Goal: Information Seeking & Learning: Learn about a topic

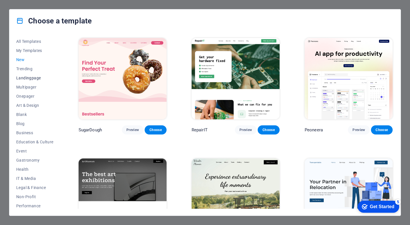
click at [33, 80] on button "Landingpage" at bounding box center [34, 77] width 37 height 9
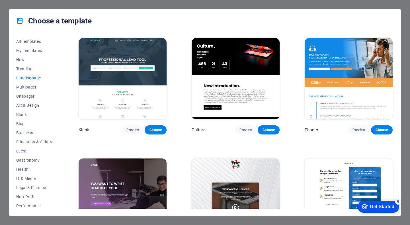
click at [32, 101] on button "Art & Design" at bounding box center [34, 105] width 37 height 9
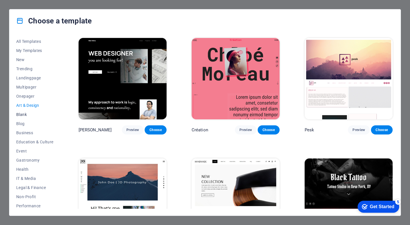
click at [28, 115] on span "Blank" at bounding box center [34, 114] width 37 height 5
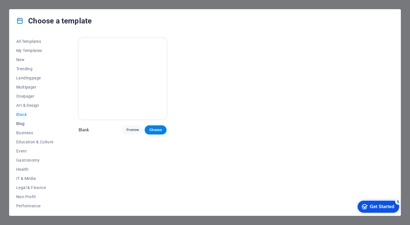
click at [26, 119] on button "Blog" at bounding box center [34, 123] width 37 height 9
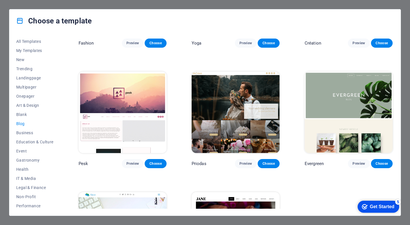
scroll to position [762, 0]
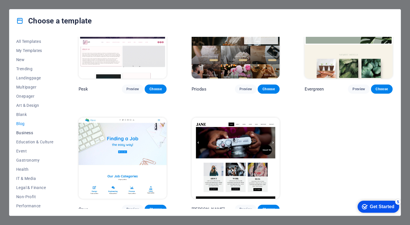
click at [32, 130] on button "Business" at bounding box center [34, 132] width 37 height 9
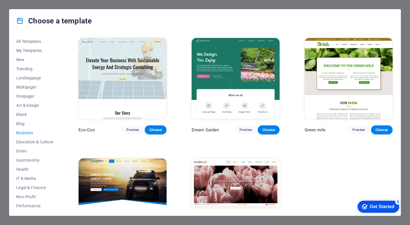
scroll to position [45, 0]
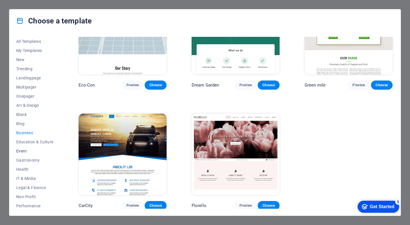
click at [19, 150] on span "Event" at bounding box center [34, 151] width 37 height 5
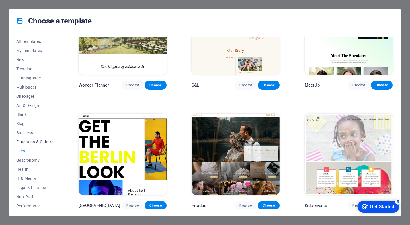
click at [40, 139] on span "Education & Culture" at bounding box center [34, 141] width 37 height 5
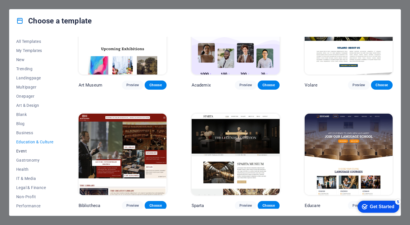
click at [28, 150] on span "Event" at bounding box center [34, 151] width 37 height 5
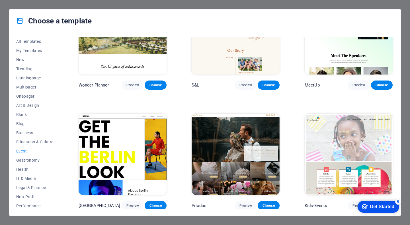
scroll to position [56, 0]
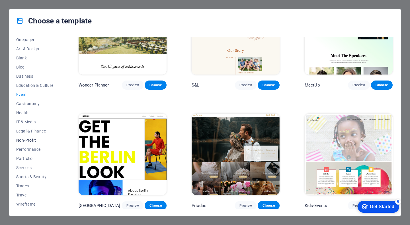
click at [32, 142] on span "Non-Profit" at bounding box center [34, 140] width 37 height 5
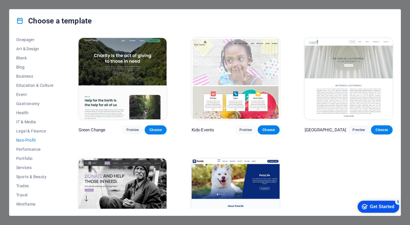
scroll to position [45, 0]
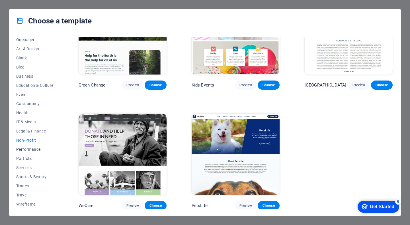
click at [31, 145] on button "Performance" at bounding box center [34, 149] width 37 height 9
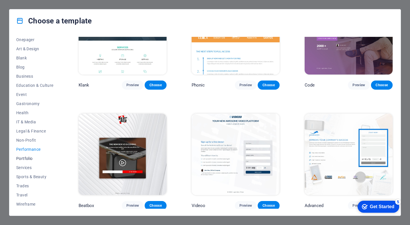
click at [30, 156] on span "Portfolio" at bounding box center [34, 158] width 37 height 5
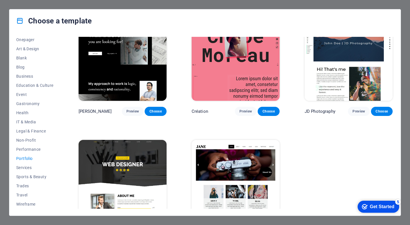
scroll to position [139, 0]
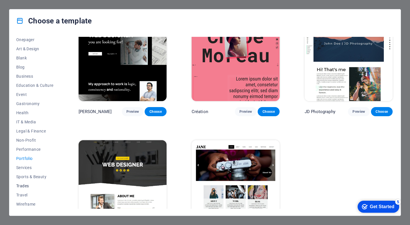
click at [20, 188] on button "Trades" at bounding box center [34, 185] width 37 height 9
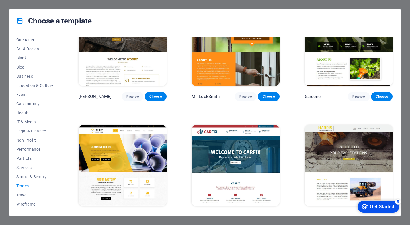
scroll to position [153, 0]
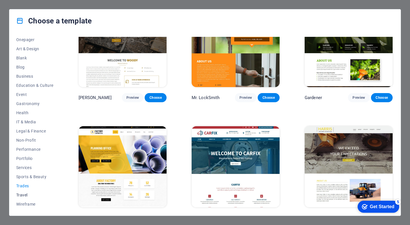
click at [21, 196] on span "Travel" at bounding box center [34, 194] width 37 height 5
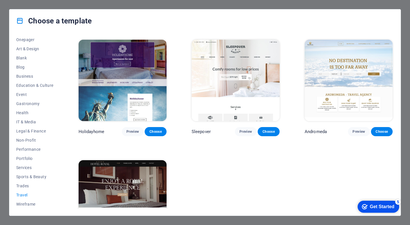
scroll to position [164, 0]
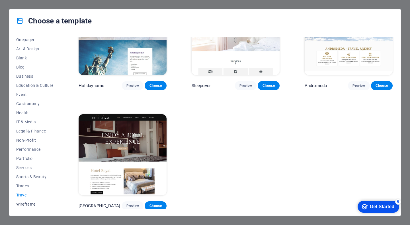
click at [28, 204] on span "Wireframe" at bounding box center [34, 204] width 37 height 5
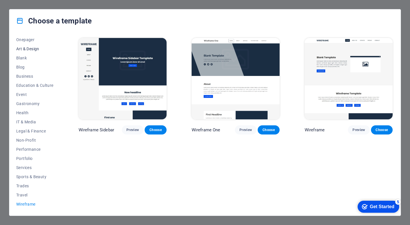
click at [19, 52] on button "Art & Design" at bounding box center [34, 48] width 37 height 9
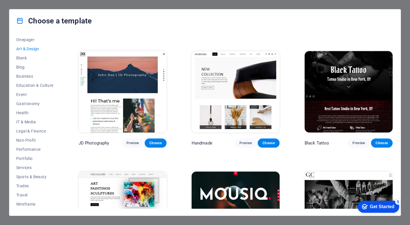
scroll to position [52, 0]
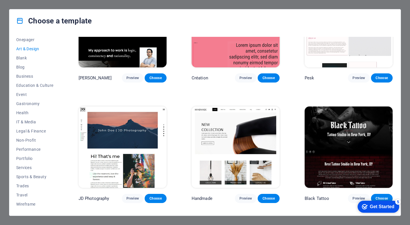
click at [32, 49] on span "Art & Design" at bounding box center [34, 48] width 37 height 5
click at [26, 59] on span "Blank" at bounding box center [34, 58] width 37 height 5
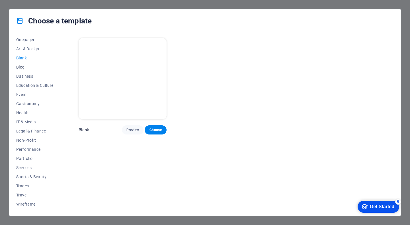
click at [29, 66] on span "Blog" at bounding box center [34, 67] width 37 height 5
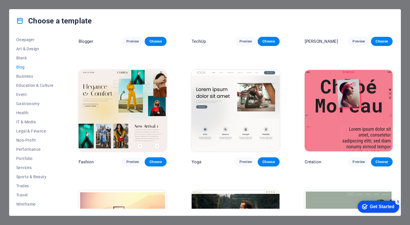
scroll to position [574, 0]
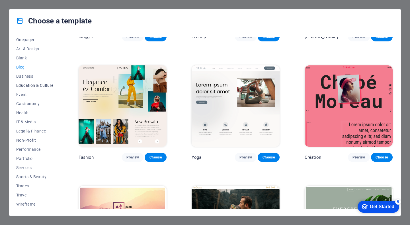
click at [29, 81] on button "Education & Culture" at bounding box center [34, 85] width 37 height 9
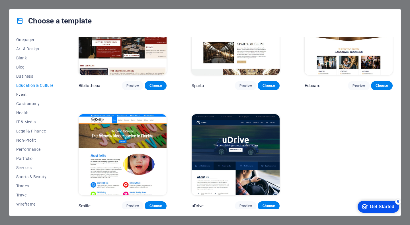
click at [27, 96] on span "Event" at bounding box center [34, 94] width 37 height 5
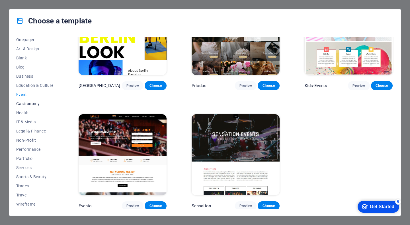
click at [39, 107] on button "Gastronomy" at bounding box center [34, 103] width 37 height 9
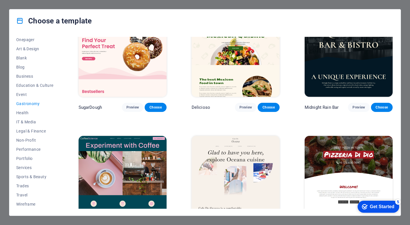
scroll to position [0, 0]
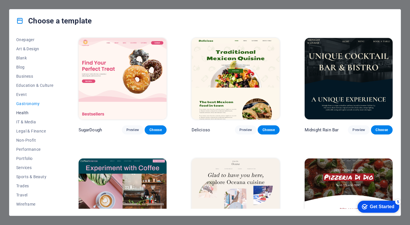
click at [33, 109] on button "Health" at bounding box center [34, 112] width 37 height 9
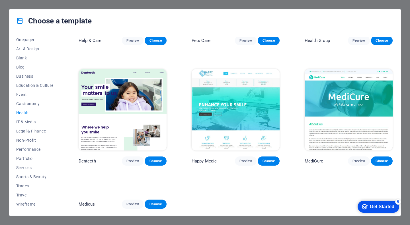
scroll to position [164, 0]
click at [39, 123] on span "IT & Media" at bounding box center [34, 121] width 37 height 5
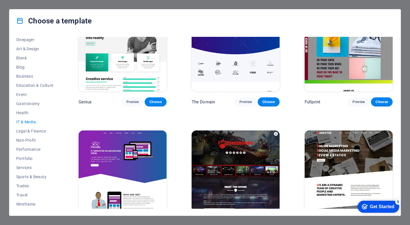
scroll to position [284, 0]
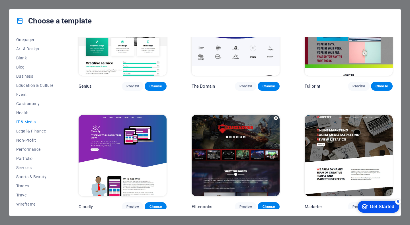
click at [230, 160] on img at bounding box center [236, 155] width 88 height 81
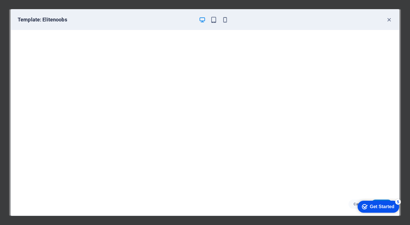
click at [393, 18] on div "Template: Elitenoobs" at bounding box center [205, 19] width 389 height 21
click at [391, 19] on icon "button" at bounding box center [389, 20] width 7 height 7
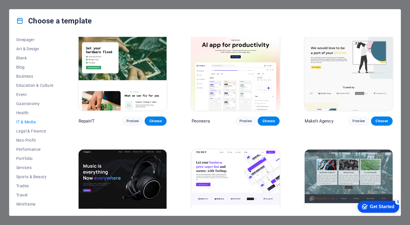
scroll to position [0, 0]
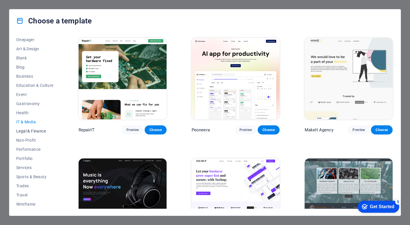
click at [38, 134] on button "Legal & Finance" at bounding box center [34, 130] width 37 height 9
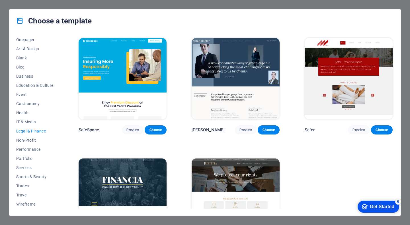
click at [27, 130] on span "Legal & Finance" at bounding box center [34, 131] width 37 height 5
click at [26, 148] on span "Performance" at bounding box center [34, 149] width 37 height 5
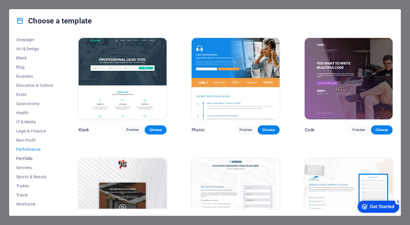
click at [26, 160] on span "Portfolio" at bounding box center [34, 158] width 37 height 5
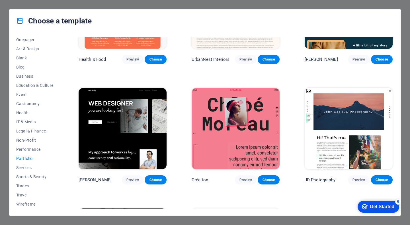
scroll to position [164, 0]
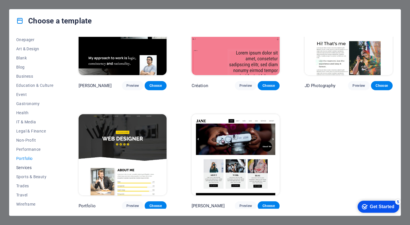
click at [28, 165] on span "Services" at bounding box center [34, 167] width 37 height 5
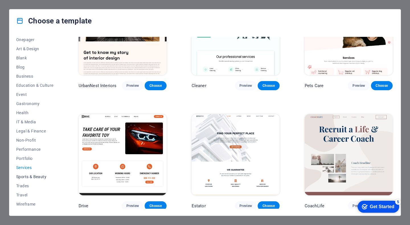
click at [36, 174] on span "Sports & Beauty" at bounding box center [34, 176] width 37 height 5
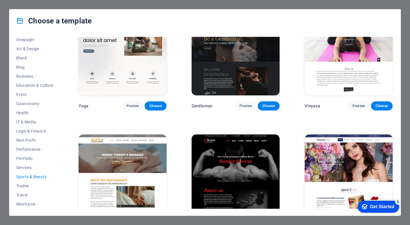
scroll to position [406, 0]
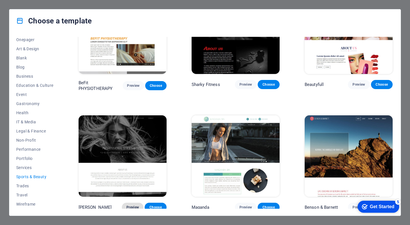
click at [133, 205] on span "Preview" at bounding box center [133, 207] width 13 height 5
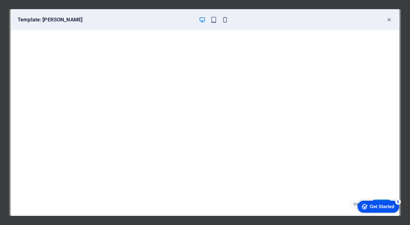
click at [393, 20] on div "Template: Williams" at bounding box center [205, 19] width 389 height 21
click at [389, 21] on icon "button" at bounding box center [389, 20] width 7 height 7
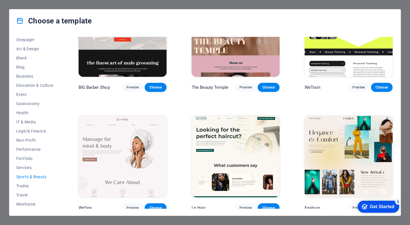
scroll to position [0, 0]
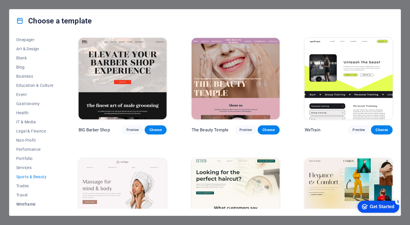
click at [29, 206] on span "Wireframe" at bounding box center [34, 204] width 37 height 5
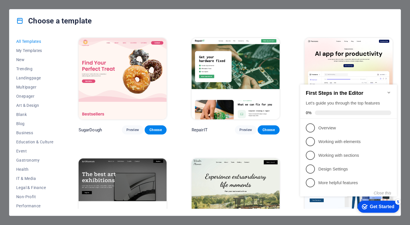
click at [391, 95] on div "First Steps in the Editor Let's guide you through the top features 0%" at bounding box center [349, 102] width 86 height 25
click at [389, 90] on icon "Minimize checklist" at bounding box center [389, 92] width 5 height 5
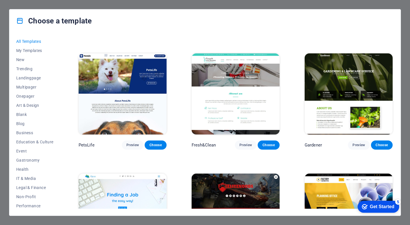
scroll to position [4078, 0]
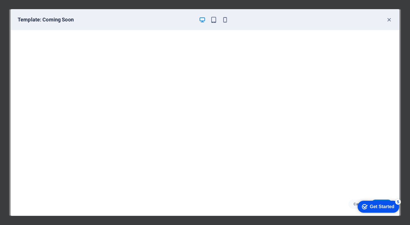
scroll to position [523, 0]
click at [388, 15] on div "Template: Coming Soon" at bounding box center [205, 19] width 389 height 21
click at [389, 20] on icon "button" at bounding box center [389, 20] width 7 height 7
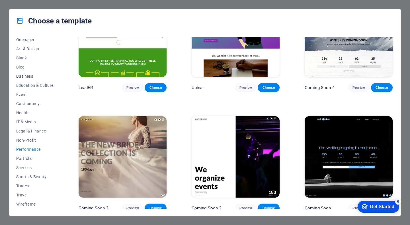
click at [27, 79] on button "Business" at bounding box center [34, 76] width 37 height 9
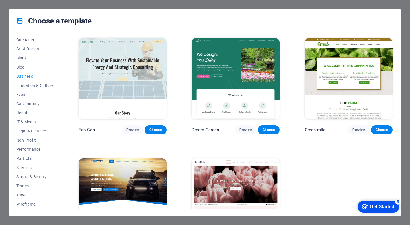
scroll to position [0, 0]
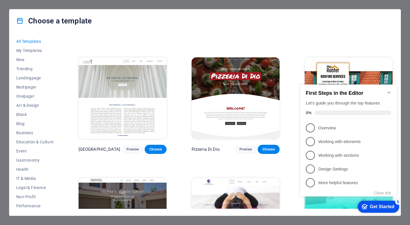
scroll to position [2448, 0]
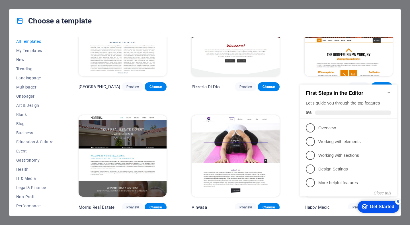
click at [388, 90] on icon "Minimize checklist" at bounding box center [389, 92] width 5 height 5
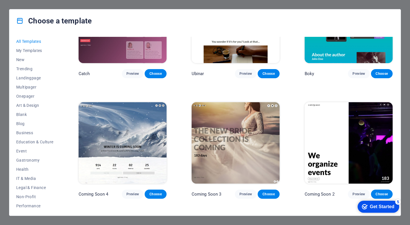
scroll to position [6386, 0]
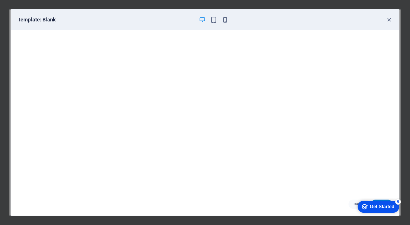
scroll to position [1, 0]
click at [384, 200] on div "checkmark Get Started 5" at bounding box center [379, 206] width 42 height 12
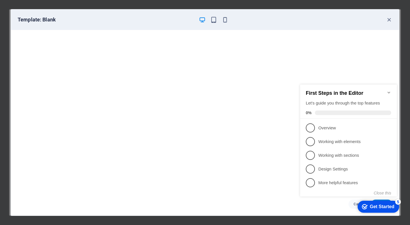
click at [395, 19] on div "Template: Blank" at bounding box center [205, 19] width 389 height 21
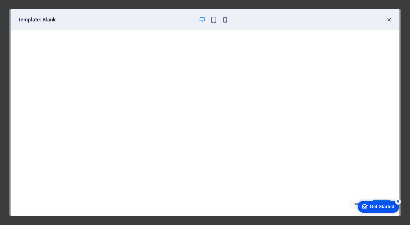
click at [390, 22] on icon "button" at bounding box center [389, 20] width 7 height 7
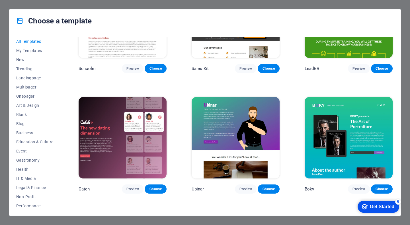
scroll to position [6195, 0]
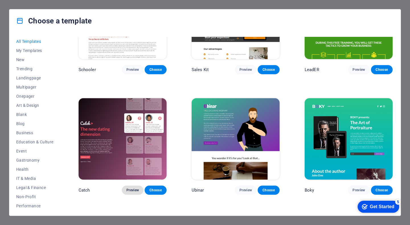
click at [141, 185] on button "Preview" at bounding box center [133, 189] width 22 height 9
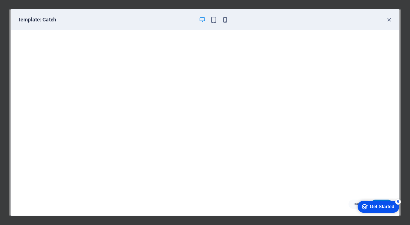
scroll to position [0, 0]
click at [375, 210] on div "checkmark Get Started 5" at bounding box center [379, 206] width 42 height 12
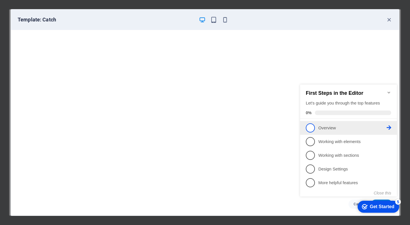
click at [351, 125] on p "Overview - incomplete" at bounding box center [353, 128] width 68 height 6
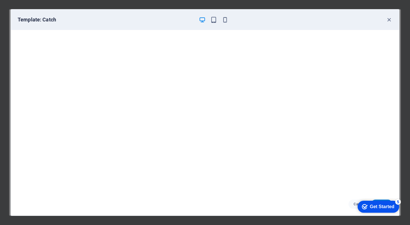
scroll to position [1, 0]
click at [391, 19] on icon "button" at bounding box center [389, 20] width 7 height 7
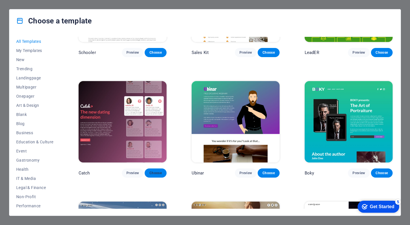
scroll to position [6212, 0]
